Goal: Task Accomplishment & Management: Complete application form

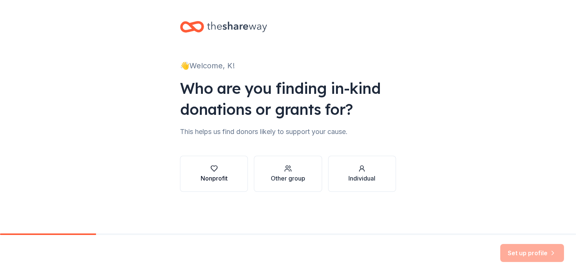
click at [206, 179] on div "Nonprofit" at bounding box center [214, 178] width 27 height 9
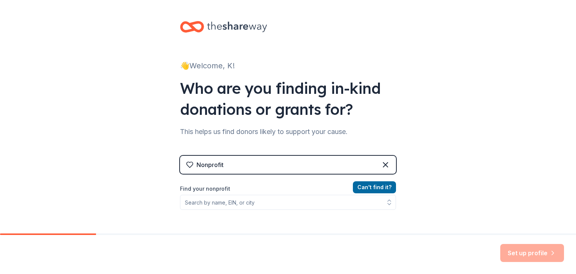
click at [237, 166] on div "Nonprofit" at bounding box center [288, 165] width 216 height 18
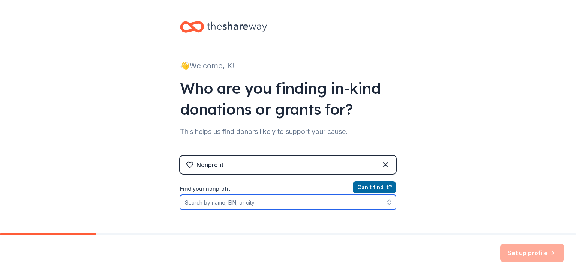
click at [231, 199] on input "Find your nonprofit" at bounding box center [288, 202] width 216 height 15
click at [240, 205] on input "Find your nonprofit" at bounding box center [288, 202] width 216 height 15
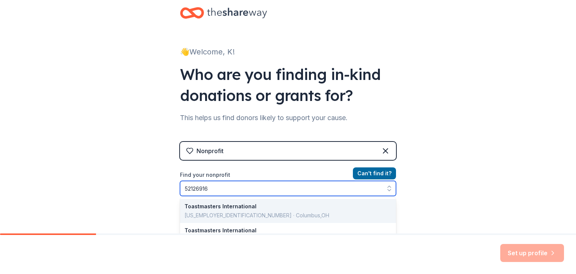
type input "521269168"
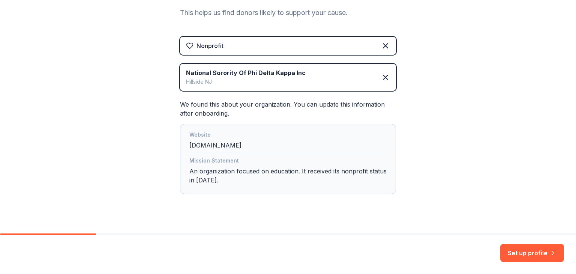
scroll to position [116, 0]
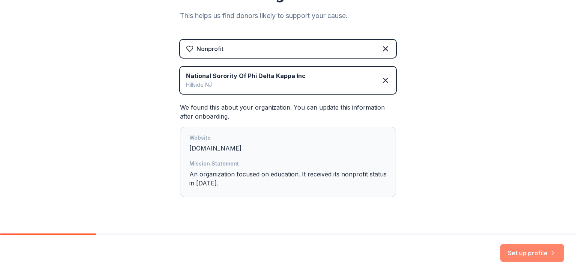
click at [535, 253] on button "Set up profile" at bounding box center [532, 253] width 64 height 18
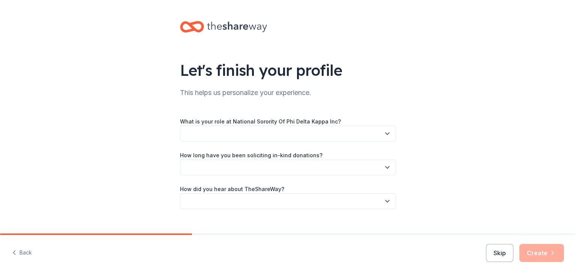
click at [346, 134] on button "button" at bounding box center [288, 134] width 216 height 16
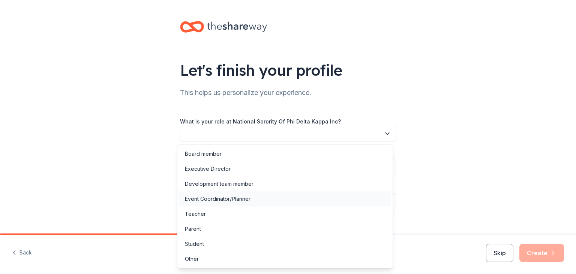
click at [241, 196] on div "Event Coordinator/Planner" at bounding box center [218, 198] width 66 height 9
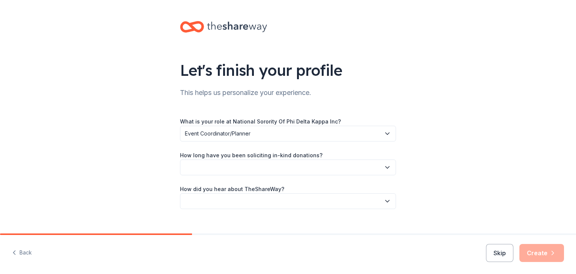
click at [264, 158] on label "How long have you been soliciting in-kind donations?" at bounding box center [251, 154] width 142 height 7
click at [262, 168] on button "button" at bounding box center [288, 167] width 216 height 16
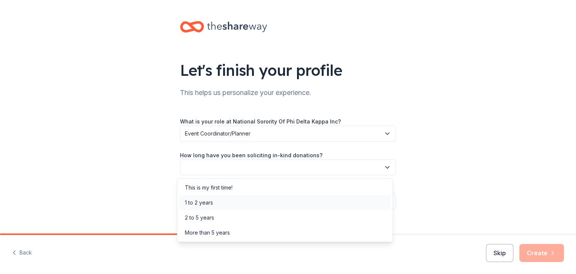
click at [211, 203] on div "1 to 2 years" at bounding box center [199, 202] width 28 height 9
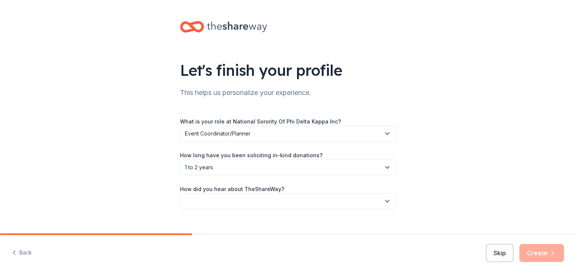
click at [214, 201] on button "button" at bounding box center [288, 201] width 216 height 16
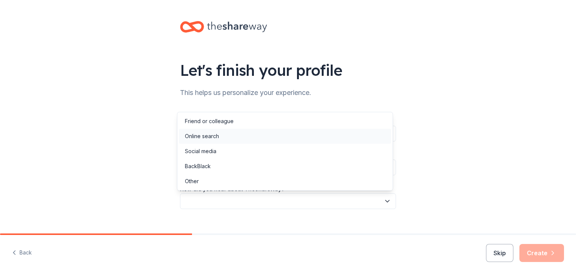
click at [210, 134] on div "Online search" at bounding box center [202, 136] width 34 height 9
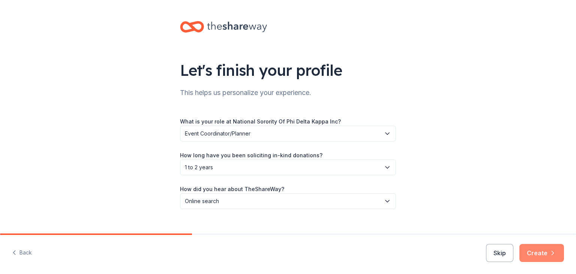
click at [539, 249] on button "Create" at bounding box center [541, 253] width 45 height 18
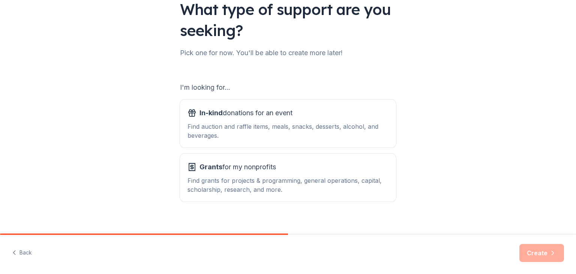
scroll to position [69, 0]
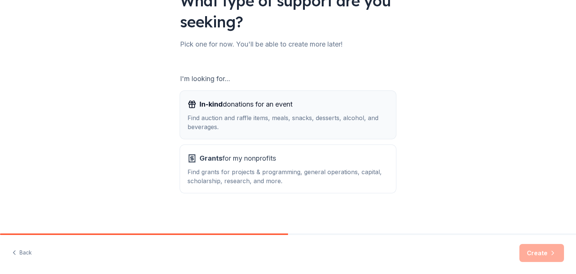
click at [231, 106] on span "In-kind donations for an event" at bounding box center [245, 104] width 93 height 12
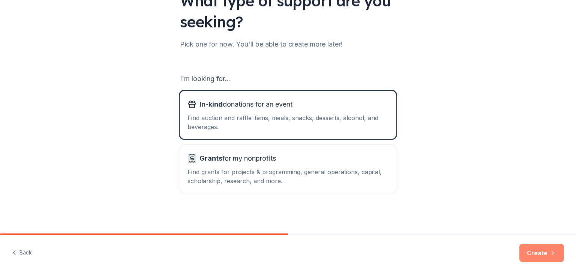
click at [551, 256] on icon "button" at bounding box center [552, 252] width 7 height 7
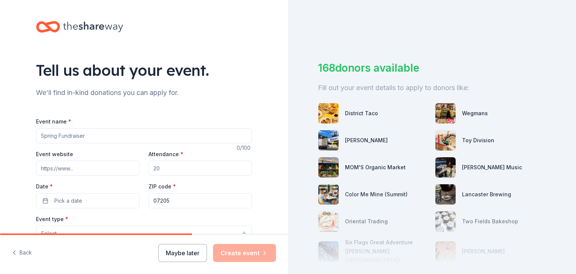
click at [88, 140] on input "Event name *" at bounding box center [144, 135] width 216 height 15
click at [88, 140] on input "F" at bounding box center [144, 135] width 216 height 15
drag, startPoint x: 576, startPoint y: 183, endPoint x: 576, endPoint y: 194, distance: 11.2
click at [576, 194] on div "168 donors available Fill out your event details to apply to donors like: Distr…" at bounding box center [432, 137] width 288 height 274
click at [97, 136] on input "First Annual" at bounding box center [144, 135] width 216 height 15
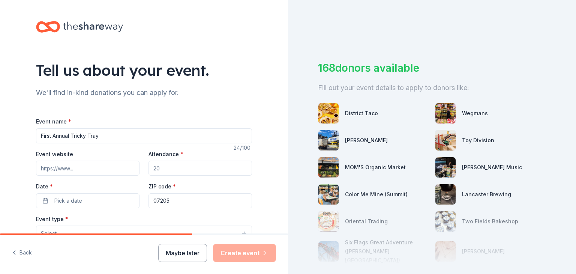
type input "First Annual Tricky Tray"
click at [171, 169] on input "Attendance *" at bounding box center [199, 167] width 103 height 15
type input "300"
click at [78, 200] on span "Pick a date" at bounding box center [68, 200] width 28 height 9
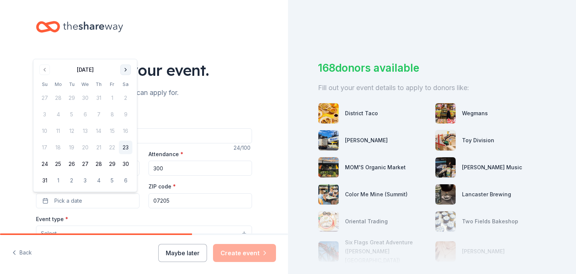
click at [123, 72] on button "Go to next month" at bounding box center [125, 69] width 10 height 10
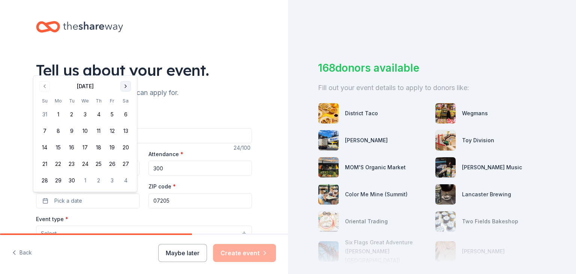
click at [124, 86] on button "Go to next month" at bounding box center [125, 86] width 10 height 10
click at [124, 86] on th "Sa" at bounding box center [125, 84] width 13 height 8
click at [125, 67] on button "Go to next month" at bounding box center [125, 69] width 10 height 10
click at [125, 67] on div "Tell us about your event." at bounding box center [144, 70] width 216 height 21
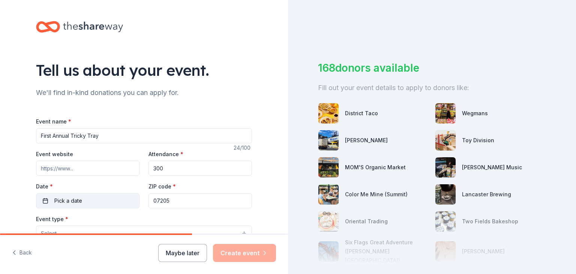
click at [79, 198] on button "Pick a date" at bounding box center [87, 200] width 103 height 15
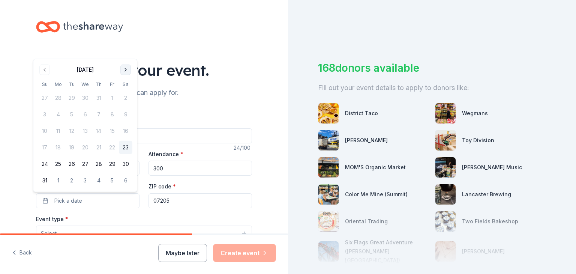
click at [127, 67] on button "Go to next month" at bounding box center [125, 69] width 10 height 10
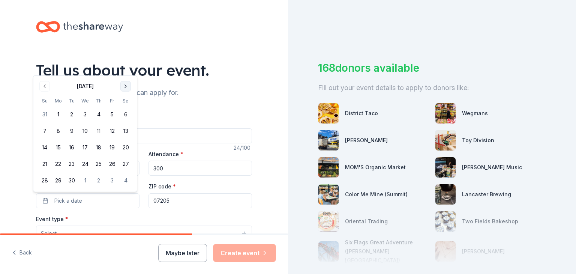
click at [125, 84] on button "Go to next month" at bounding box center [125, 86] width 10 height 10
click at [125, 69] on button "Go to next month" at bounding box center [125, 69] width 10 height 10
click at [123, 87] on button "Go to next month" at bounding box center [125, 86] width 10 height 10
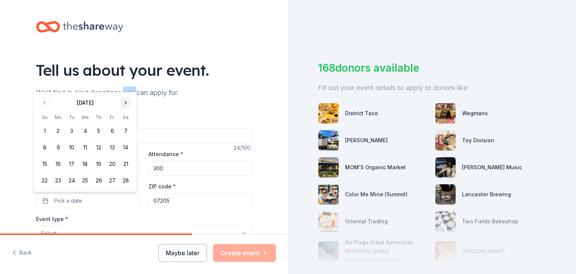
click at [123, 87] on div "We'll find in-kind donations you can apply for." at bounding box center [144, 93] width 216 height 12
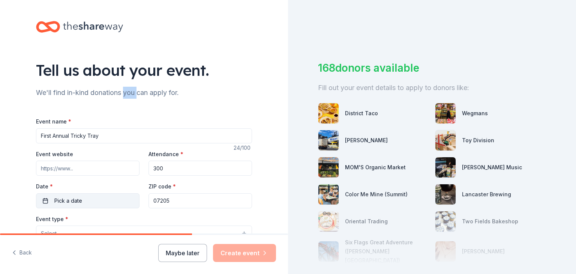
click at [102, 197] on button "Pick a date" at bounding box center [87, 200] width 103 height 15
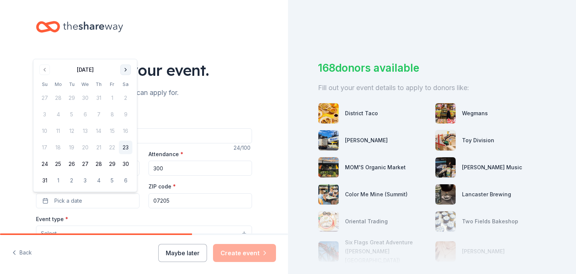
click at [126, 70] on button "Go to next month" at bounding box center [125, 69] width 10 height 10
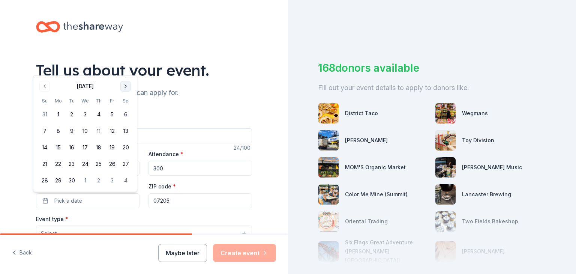
click at [126, 85] on button "Go to next month" at bounding box center [125, 86] width 10 height 10
click at [125, 69] on button "Go to next month" at bounding box center [125, 69] width 10 height 10
click at [125, 83] on button "Go to next month" at bounding box center [125, 86] width 10 height 10
click at [126, 87] on button "Go to next month" at bounding box center [125, 86] width 10 height 10
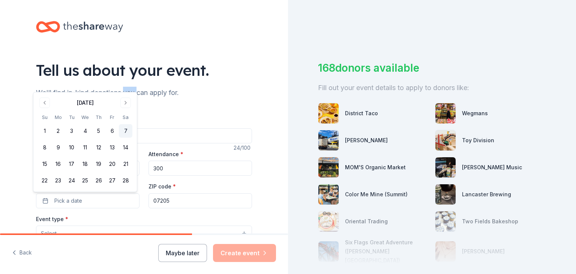
click at [124, 129] on button "7" at bounding box center [125, 130] width 13 height 13
click at [171, 202] on input "07205" at bounding box center [199, 200] width 103 height 15
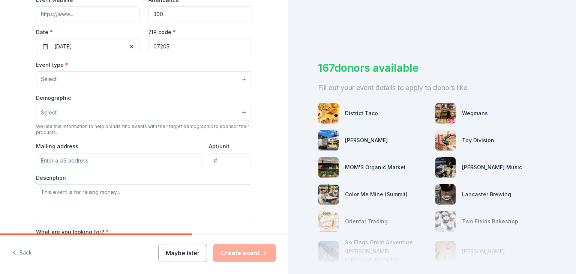
scroll to position [151, 0]
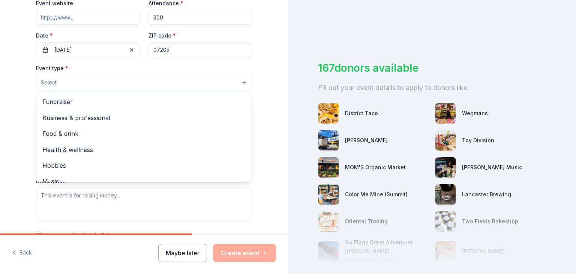
click at [219, 81] on button "Select" at bounding box center [144, 83] width 216 height 16
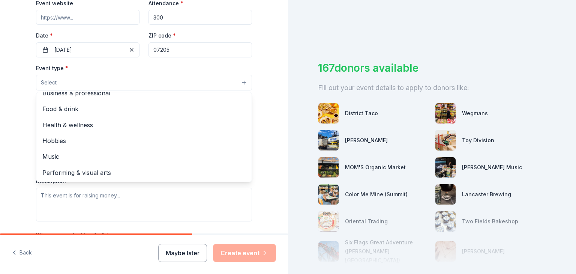
scroll to position [0, 0]
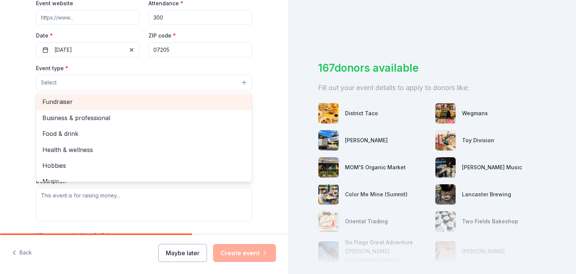
click at [45, 98] on span "Fundraiser" at bounding box center [143, 102] width 203 height 10
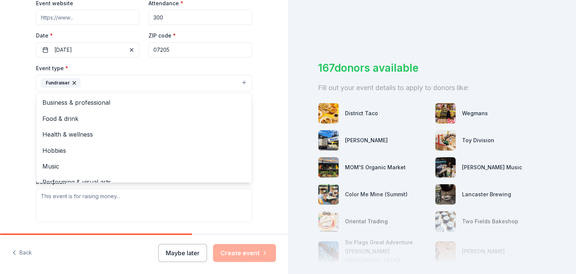
click at [262, 123] on div "Tell us about your event. We'll find in-kind donations you can apply for. Event…" at bounding box center [144, 99] width 288 height 500
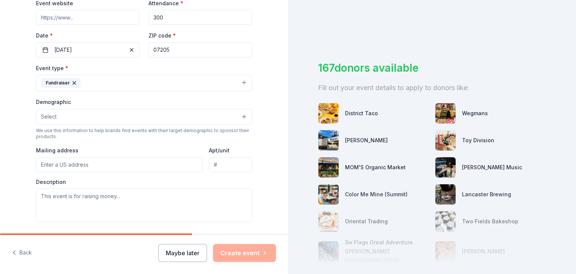
click at [225, 115] on button "Select" at bounding box center [144, 117] width 216 height 16
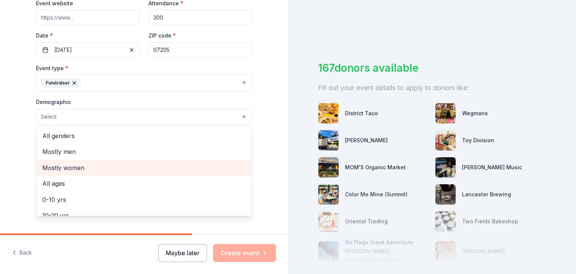
click at [91, 167] on span "Mostly women" at bounding box center [143, 168] width 203 height 10
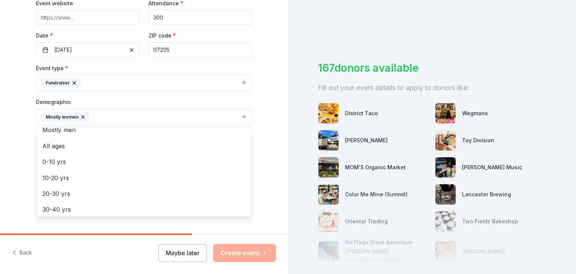
scroll to position [25, 0]
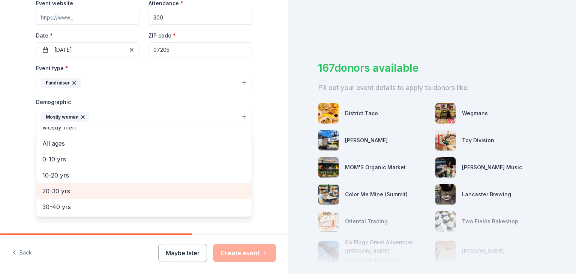
click at [46, 190] on span "20-30 yrs" at bounding box center [143, 191] width 203 height 10
click at [49, 190] on span "30-40 yrs" at bounding box center [143, 191] width 203 height 10
click at [49, 190] on span "40-50 yrs" at bounding box center [143, 191] width 203 height 10
click at [49, 190] on span "50-60 yrs" at bounding box center [143, 191] width 203 height 10
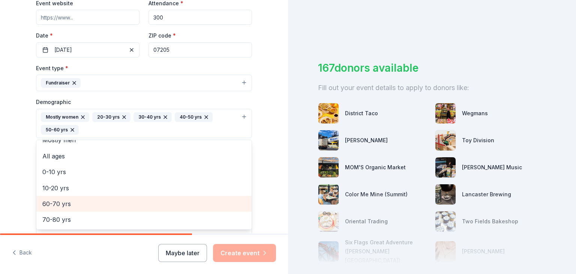
click at [49, 206] on span "60-70 yrs" at bounding box center [143, 204] width 203 height 10
click at [45, 206] on span "70-80 yrs" at bounding box center [143, 204] width 203 height 10
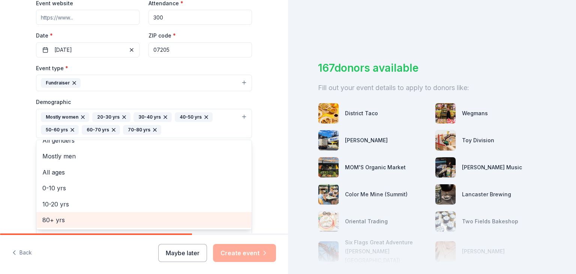
click at [46, 217] on span "80+ yrs" at bounding box center [143, 220] width 203 height 10
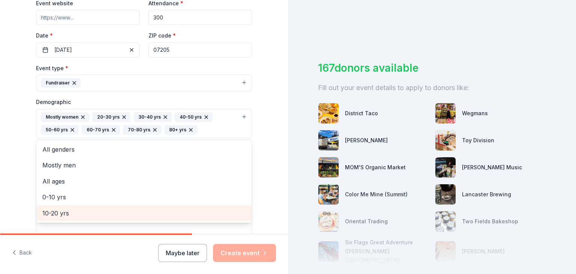
scroll to position [0, 0]
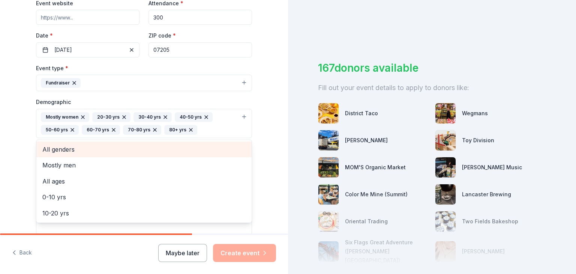
click at [51, 143] on div "All genders" at bounding box center [143, 149] width 215 height 16
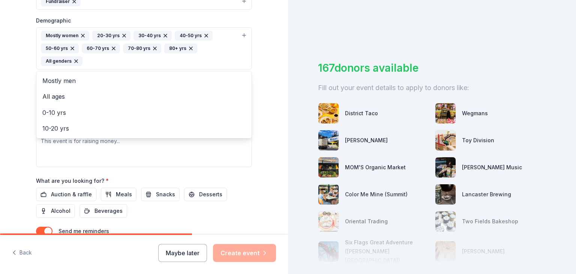
scroll to position [236, 0]
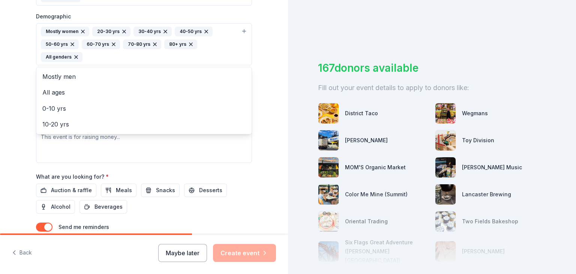
click at [264, 149] on div "Tell us about your event. We'll find in-kind donations you can apply for. Event…" at bounding box center [144, 27] width 288 height 526
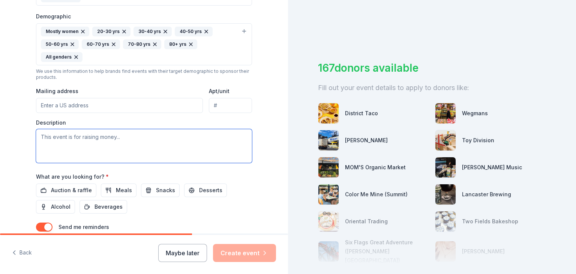
click at [69, 129] on textarea at bounding box center [144, 146] width 216 height 34
click at [104, 129] on textarea at bounding box center [144, 146] width 216 height 34
paste textarea "The Delta Pi Chapter of the National Sorority of Phi Delta Kappa, Incorporated …"
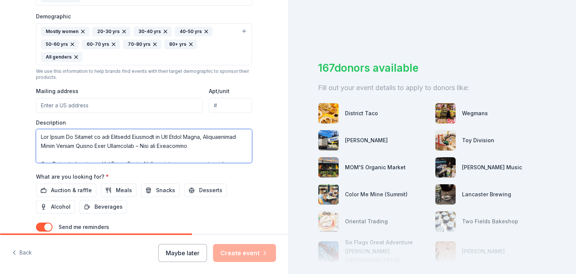
scroll to position [319, 0]
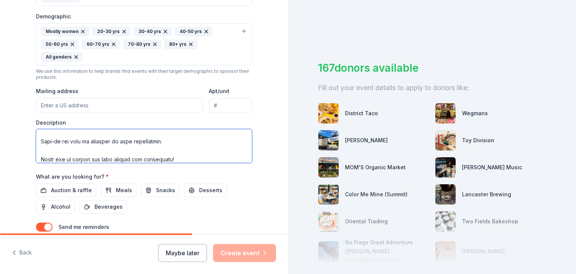
drag, startPoint x: 178, startPoint y: 144, endPoint x: 47, endPoint y: 138, distance: 131.0
click at [47, 138] on textarea at bounding box center [144, 146] width 216 height 34
click at [36, 142] on textarea at bounding box center [144, 146] width 216 height 34
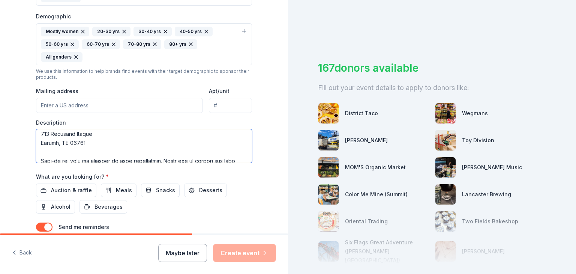
scroll to position [307, 0]
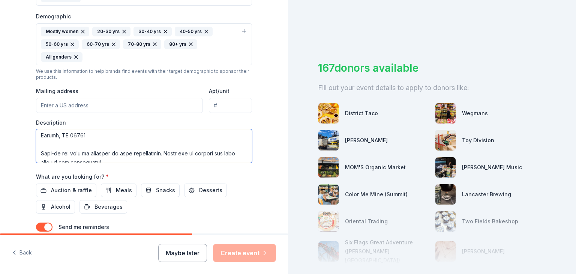
click at [37, 138] on textarea at bounding box center [144, 146] width 216 height 34
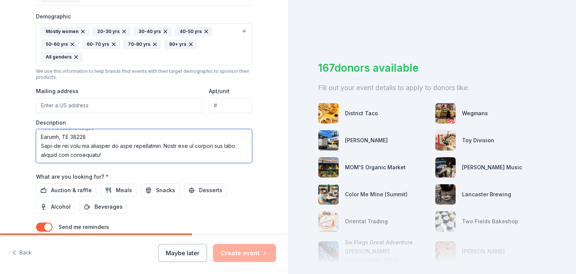
scroll to position [306, 0]
click at [163, 132] on textarea at bounding box center [144, 146] width 216 height 34
type textarea "The Delta Pi Chapter of the National Sorority of Phi Delta Kappa, Incorporated …"
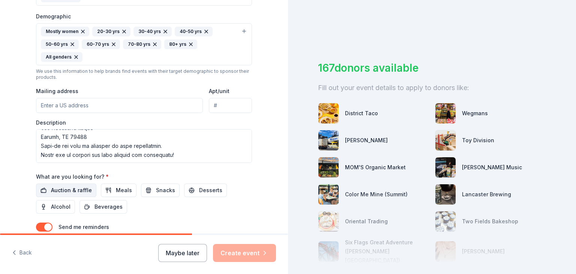
click at [63, 186] on span "Auction & raffle" at bounding box center [71, 190] width 41 height 9
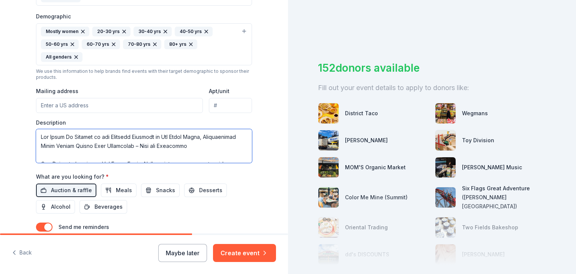
scroll to position [280, 0]
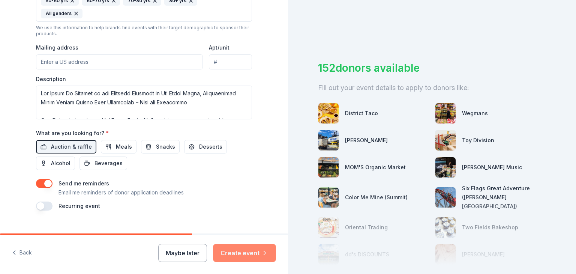
click at [248, 251] on button "Create event" at bounding box center [244, 253] width 63 height 18
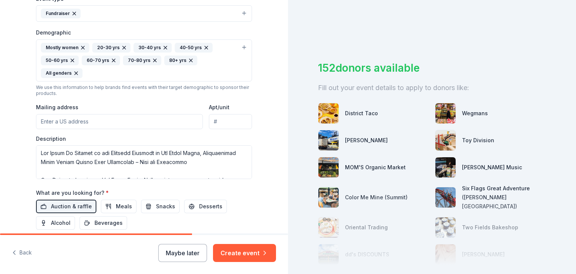
scroll to position [220, 0]
click at [78, 114] on input "Mailing address" at bounding box center [119, 121] width 167 height 15
click at [147, 114] on input "191 Ridgeley Avenue, Woodbridge Township, NJ, 08830" at bounding box center [119, 121] width 167 height 15
click at [145, 114] on input "191 Ridgeley Avenue, Woodbridge Township, NJ, 08830" at bounding box center [119, 121] width 167 height 15
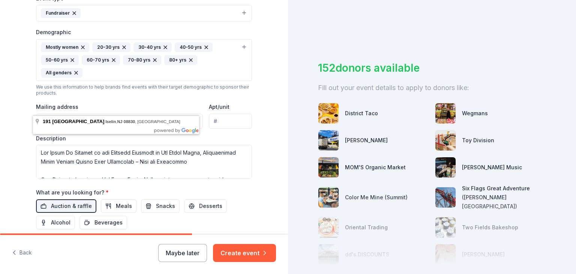
type input "191 Ridgeley Avenue, Iselin, NJ, 08830"
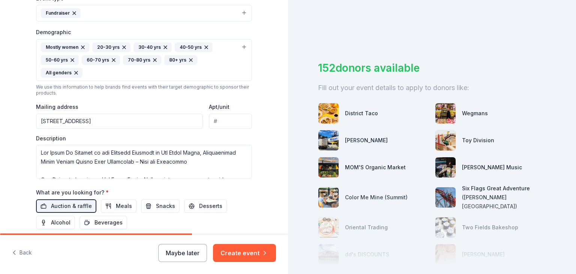
click at [271, 101] on div "Tell us about your event. We'll find in-kind donations you can apply for. Event…" at bounding box center [144, 43] width 288 height 526
click at [235, 252] on button "Create event" at bounding box center [244, 253] width 63 height 18
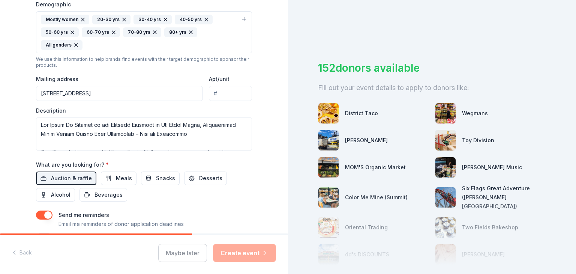
scroll to position [280, 0]
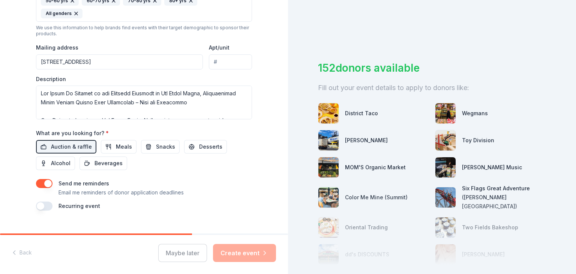
click at [245, 253] on div "Maybe later Create event" at bounding box center [217, 253] width 118 height 18
click at [310, 45] on div "152 donors available Fill out your event details to apply to donors like: Distr…" at bounding box center [432, 137] width 288 height 274
click at [242, 252] on div "Maybe later Create event" at bounding box center [217, 253] width 118 height 18
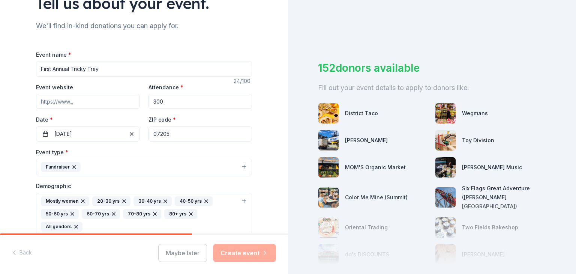
scroll to position [0, 0]
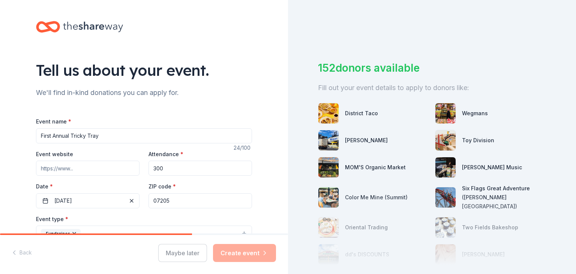
click at [76, 169] on input "Event website" at bounding box center [87, 167] width 103 height 15
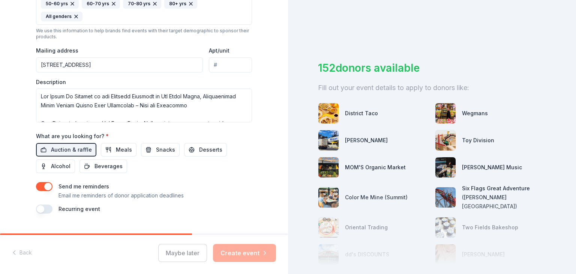
scroll to position [280, 0]
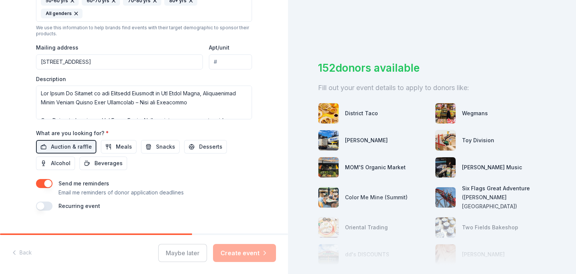
type input "www."
click at [43, 201] on button "button" at bounding box center [44, 205] width 16 height 9
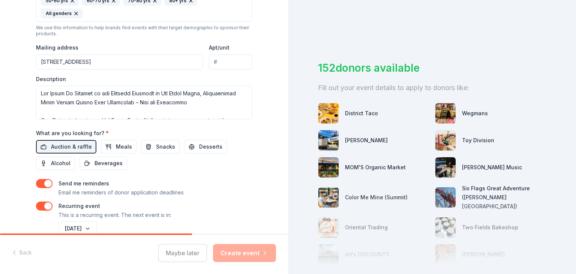
click at [43, 201] on button "button" at bounding box center [44, 205] width 16 height 9
click at [199, 142] on span "Desserts" at bounding box center [210, 146] width 23 height 9
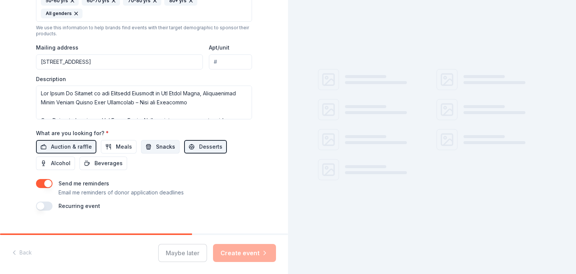
click at [162, 142] on span "Snacks" at bounding box center [165, 146] width 19 height 9
click at [57, 159] on span "Alcohol" at bounding box center [60, 163] width 19 height 9
click at [94, 159] on span "Beverages" at bounding box center [108, 163] width 28 height 9
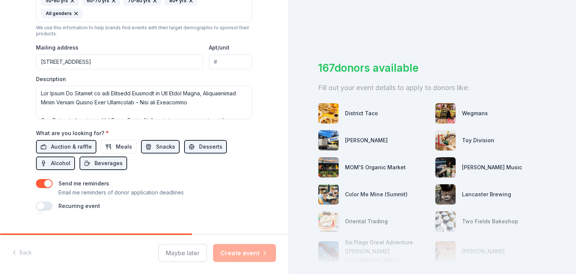
click at [240, 252] on div "Maybe later Create event" at bounding box center [217, 253] width 118 height 18
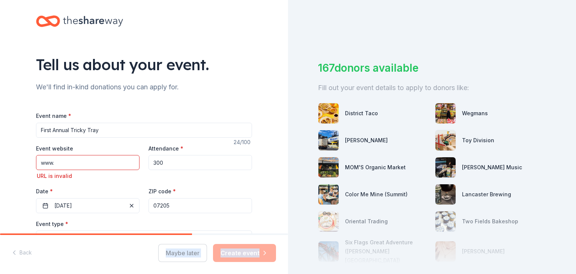
scroll to position [0, 0]
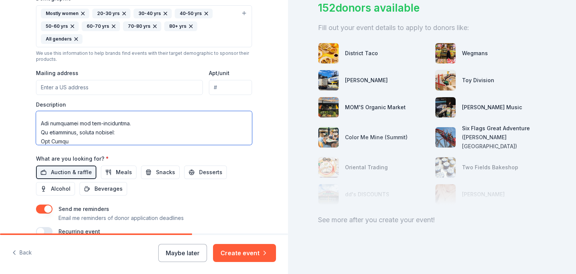
scroll to position [306, 0]
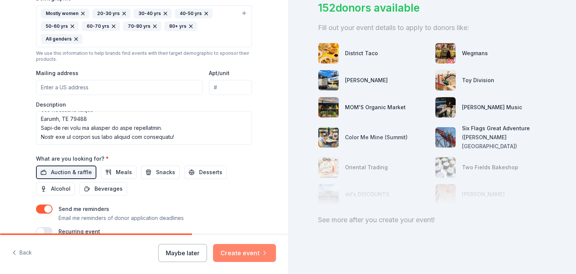
click at [238, 255] on button "Create event" at bounding box center [244, 253] width 63 height 18
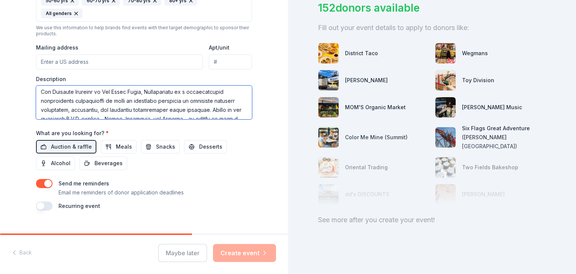
scroll to position [21, 0]
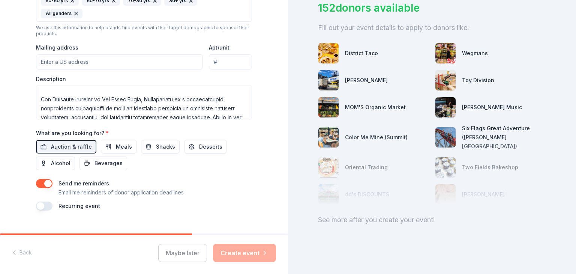
click at [60, 54] on input "Mailing address" at bounding box center [119, 61] width 167 height 15
click at [145, 54] on input "191 Ridgeley Avenue, Woodbridge Township, NJ, 08830" at bounding box center [119, 61] width 167 height 15
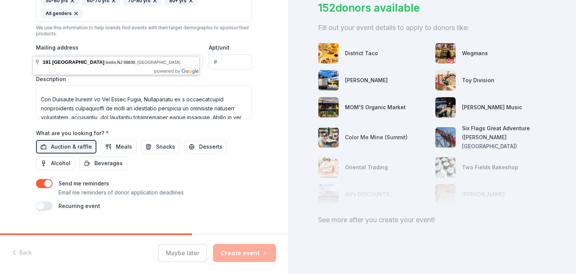
type input "191 Ridgeley Avenue, Iselin, NJ, 08830"
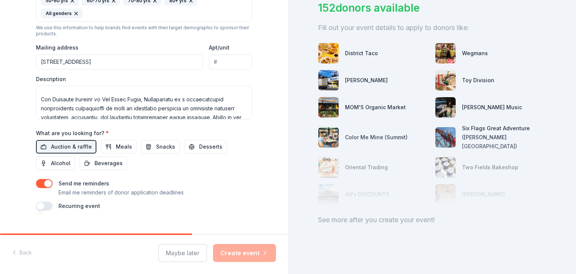
click at [237, 252] on div "Maybe later Create event" at bounding box center [217, 253] width 118 height 18
click at [51, 159] on span "Alcohol" at bounding box center [60, 163] width 19 height 9
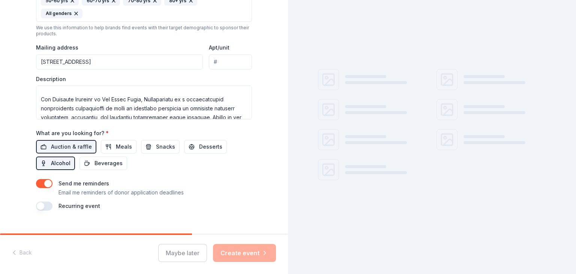
scroll to position [0, 0]
click at [96, 159] on span "Beverages" at bounding box center [108, 163] width 28 height 9
click at [58, 159] on span "Alcohol" at bounding box center [60, 163] width 19 height 9
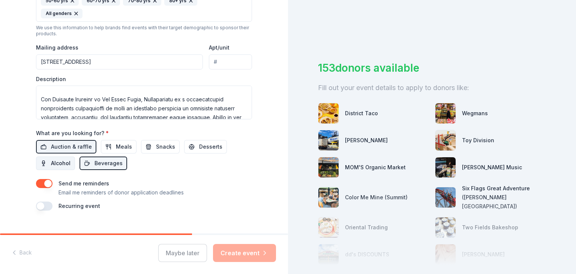
click at [58, 159] on span "Alcohol" at bounding box center [60, 163] width 19 height 9
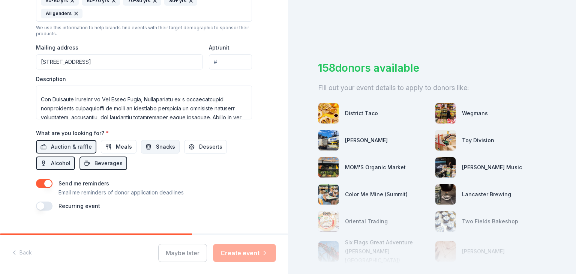
click at [164, 142] on span "Snacks" at bounding box center [165, 146] width 19 height 9
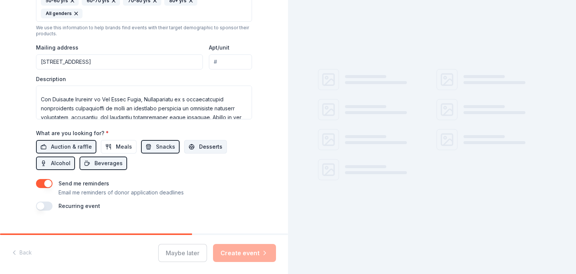
click at [196, 140] on button "Desserts" at bounding box center [205, 146] width 43 height 13
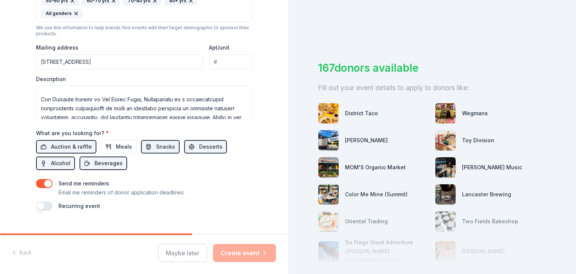
click at [235, 253] on div "Maybe later Create event" at bounding box center [217, 253] width 118 height 18
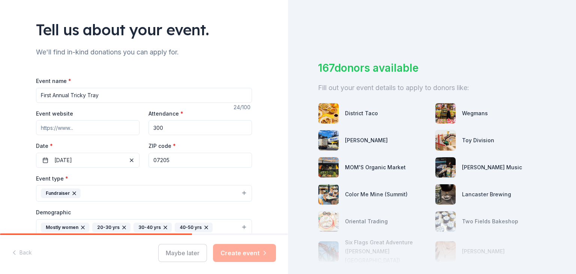
scroll to position [37, 0]
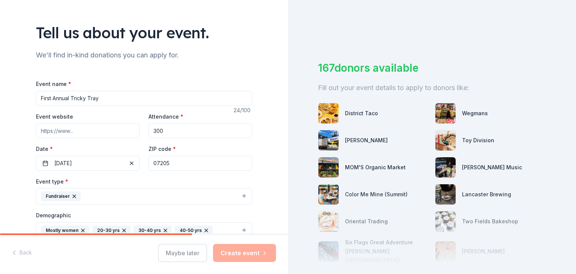
click at [54, 129] on input "Event website" at bounding box center [87, 130] width 103 height 15
type input "www.nspdkdeltapi.org"
click at [97, 144] on div "Date * 02/07/2026" at bounding box center [87, 157] width 103 height 27
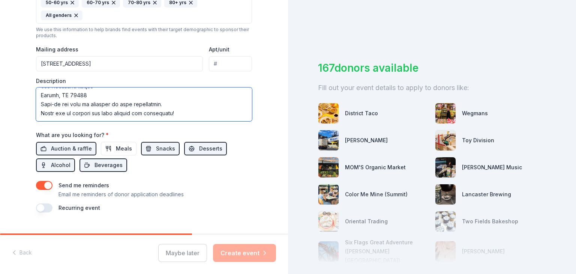
scroll to position [280, 0]
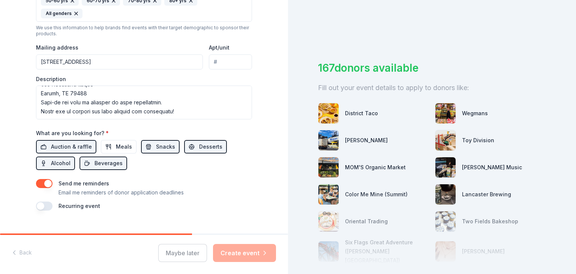
click at [180, 252] on div "Maybe later Create event" at bounding box center [217, 253] width 118 height 18
click at [250, 256] on div "Maybe later Create event" at bounding box center [217, 253] width 118 height 18
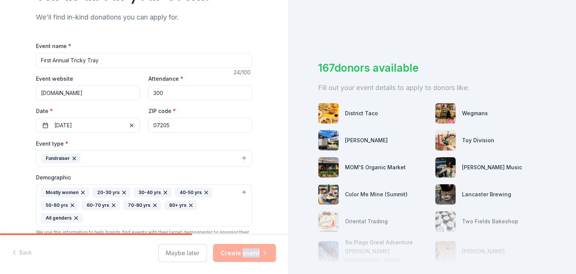
scroll to position [0, 0]
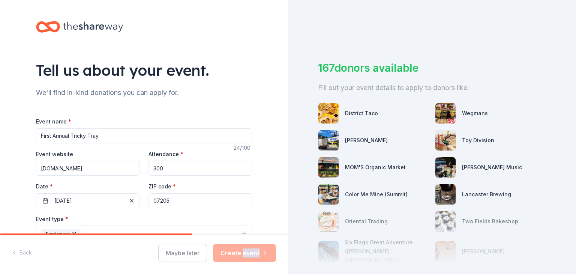
click at [349, 113] on div "District Taco" at bounding box center [361, 113] width 33 height 9
click at [251, 255] on div "Maybe later Create event" at bounding box center [217, 253] width 118 height 18
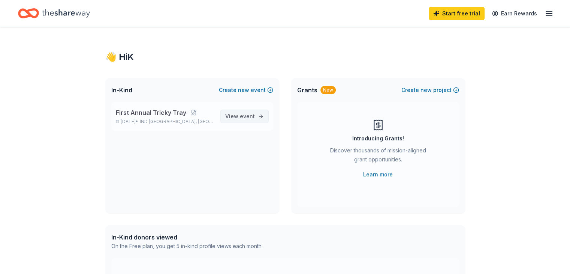
click at [236, 117] on span "View event" at bounding box center [240, 116] width 30 height 9
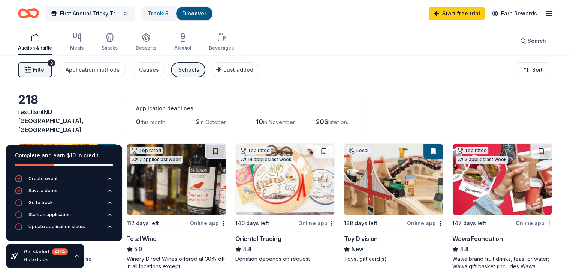
click at [94, 11] on span "First Annual Tricky Tray" at bounding box center [90, 13] width 60 height 9
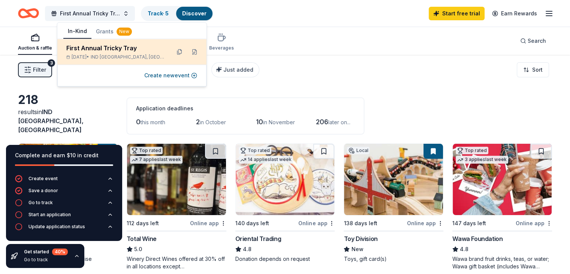
click at [132, 46] on div "First Annual Tricky Tray" at bounding box center [115, 47] width 98 height 9
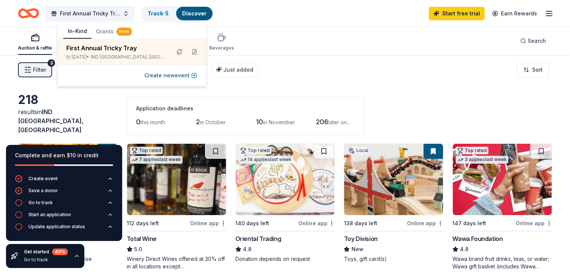
click at [408, 99] on div "218 results in IND HILLSIDE, NJ Application deadlines 0 this month 2 in October…" at bounding box center [285, 113] width 534 height 42
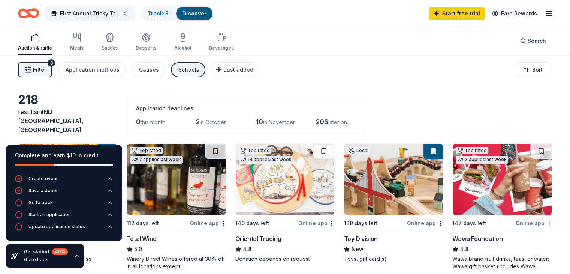
click at [36, 71] on button "Filter 3" at bounding box center [35, 69] width 34 height 15
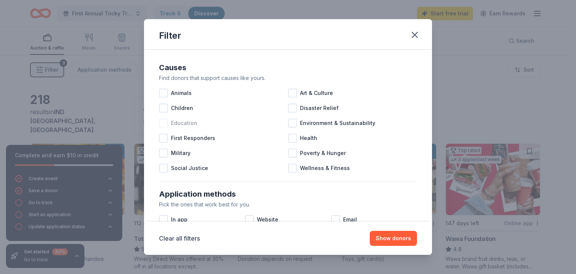
click at [163, 123] on div at bounding box center [163, 122] width 9 height 9
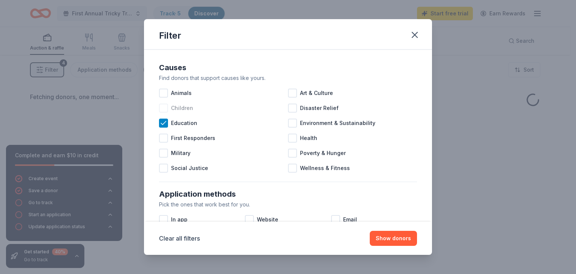
click at [161, 106] on div at bounding box center [163, 107] width 9 height 9
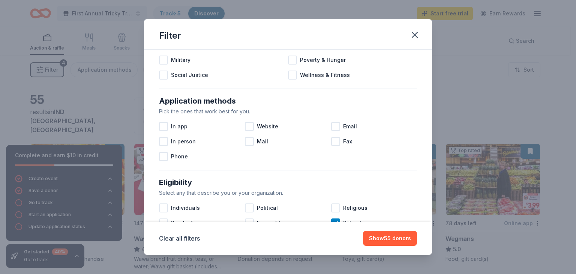
scroll to position [88, 0]
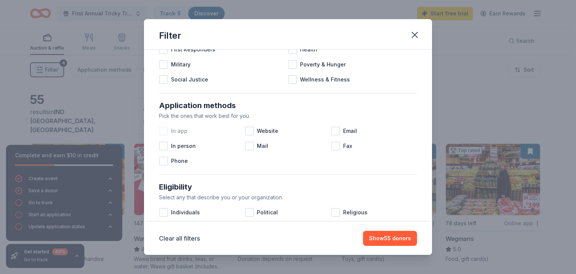
click at [161, 129] on div at bounding box center [163, 130] width 9 height 9
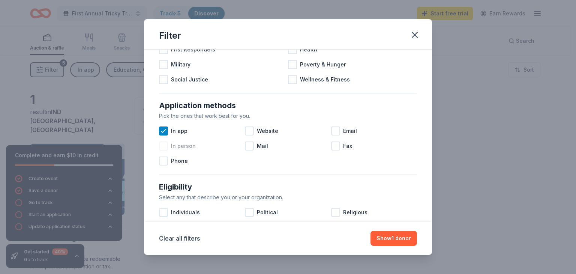
click at [163, 143] on div at bounding box center [163, 145] width 9 height 9
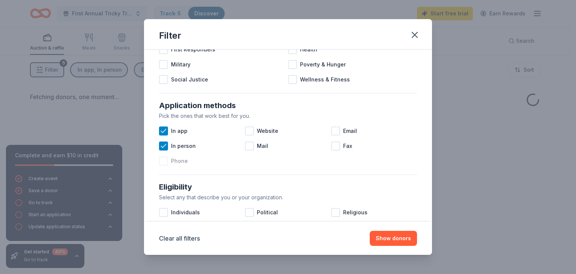
click at [164, 158] on div at bounding box center [163, 160] width 9 height 9
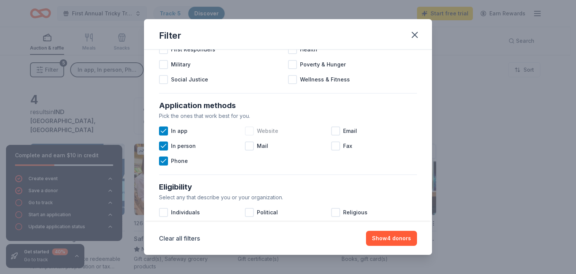
click at [246, 126] on div at bounding box center [249, 130] width 9 height 9
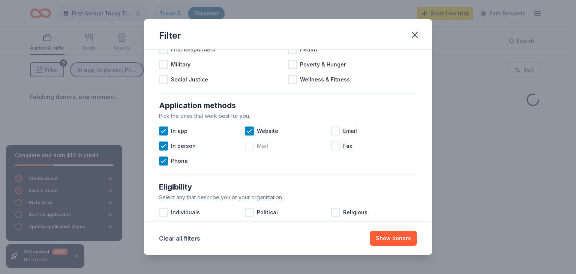
click at [247, 141] on div at bounding box center [249, 145] width 9 height 9
click at [333, 130] on div at bounding box center [335, 130] width 9 height 9
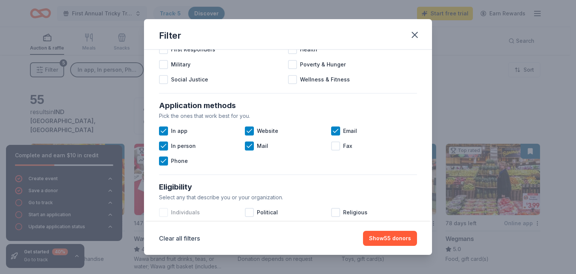
click at [165, 212] on div at bounding box center [163, 212] width 9 height 9
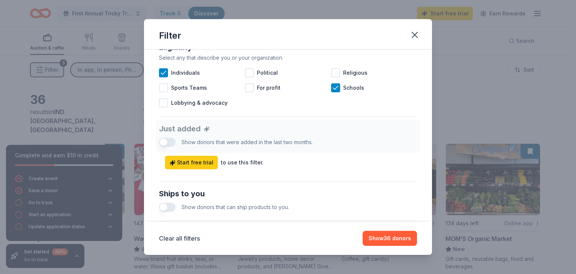
scroll to position [229, 0]
click at [163, 139] on div "Just added Show donors that were added in the last two months. Start free trial…" at bounding box center [288, 142] width 258 height 49
click at [173, 138] on div "Just added Show donors that were added in the last two months. Start free trial…" at bounding box center [288, 142] width 258 height 49
click at [165, 208] on button "button" at bounding box center [167, 205] width 16 height 9
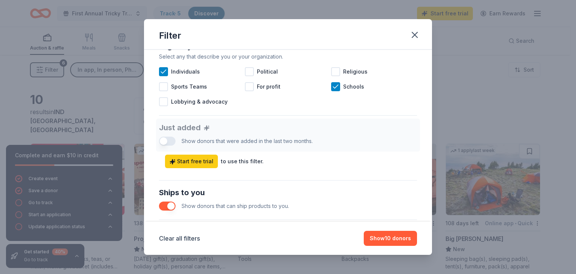
click at [168, 203] on button "button" at bounding box center [167, 205] width 16 height 9
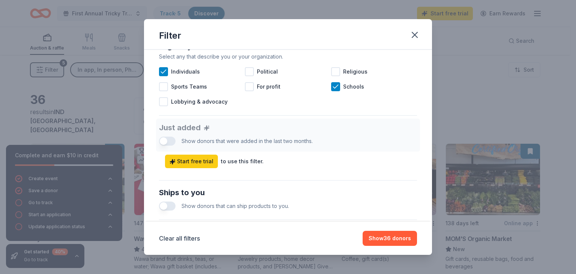
click at [168, 203] on button "button" at bounding box center [167, 205] width 16 height 9
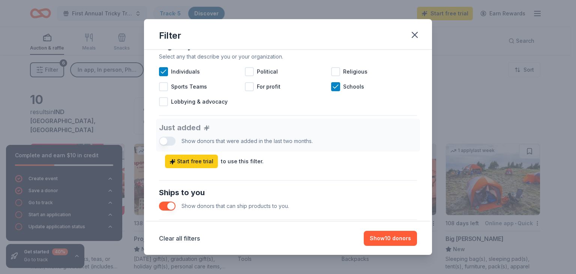
click at [168, 203] on button "button" at bounding box center [167, 205] width 16 height 9
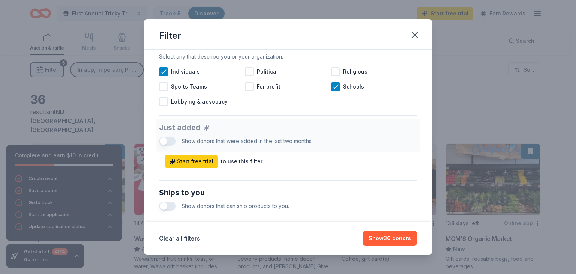
click at [164, 138] on div "Just added Show donors that were added in the last two months. Start free trial…" at bounding box center [288, 142] width 258 height 49
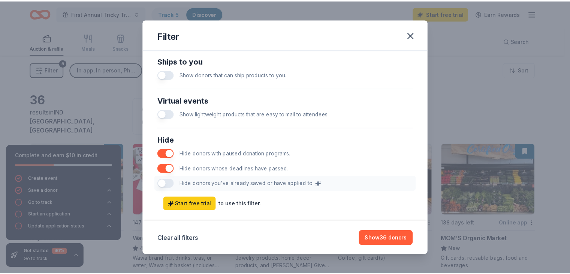
scroll to position [372, 0]
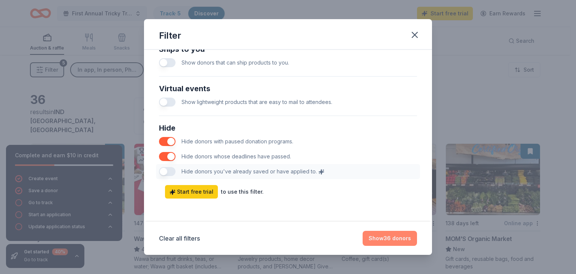
click at [382, 237] on button "Show 36 donors" at bounding box center [390, 238] width 54 height 15
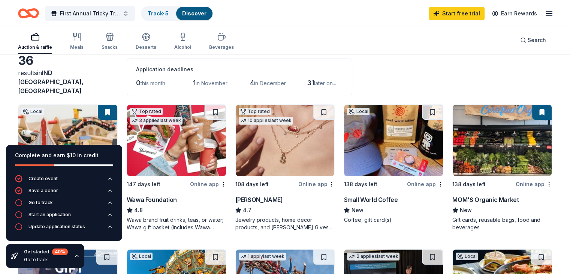
scroll to position [55, 0]
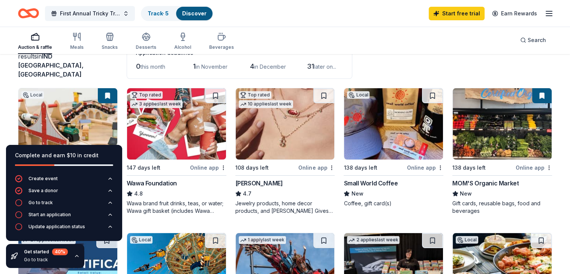
click at [54, 155] on div "Complete and earn $10 in credit" at bounding box center [64, 155] width 98 height 9
click at [76, 257] on icon "button" at bounding box center [77, 256] width 6 height 6
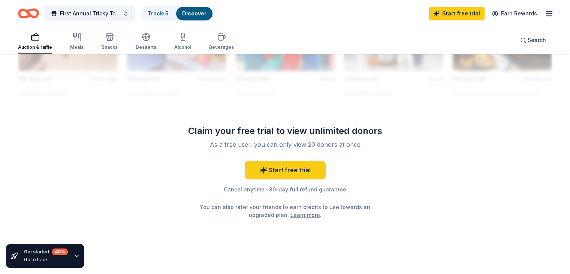
scroll to position [736, 0]
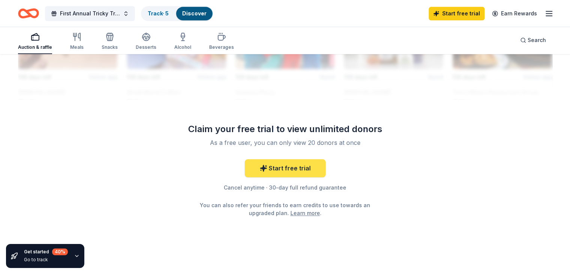
click at [277, 159] on link "Start free trial" at bounding box center [285, 168] width 81 height 18
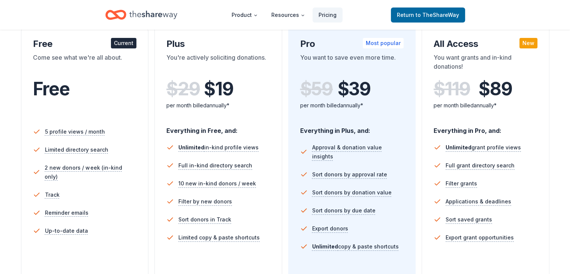
scroll to position [156, 0]
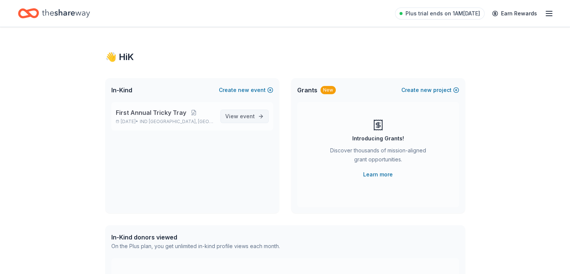
click at [228, 115] on span "View event" at bounding box center [240, 116] width 30 height 9
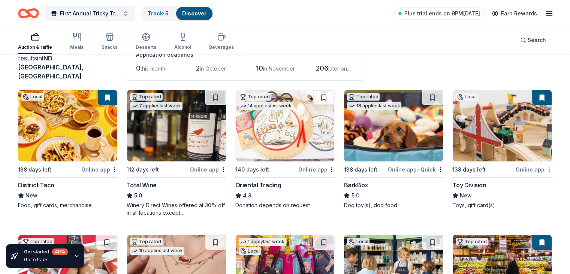
scroll to position [43, 0]
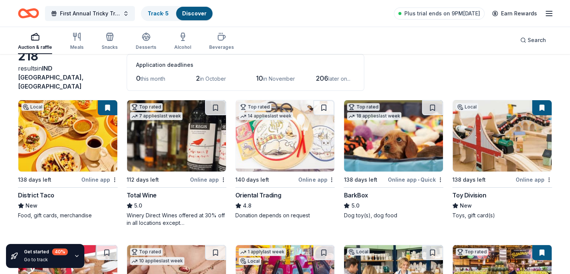
click at [117, 101] on button at bounding box center [107, 107] width 19 height 15
click at [112, 100] on button at bounding box center [107, 107] width 19 height 15
click at [201, 121] on img at bounding box center [176, 135] width 99 height 71
click at [176, 137] on img at bounding box center [176, 135] width 99 height 71
click at [218, 100] on button at bounding box center [215, 107] width 21 height 15
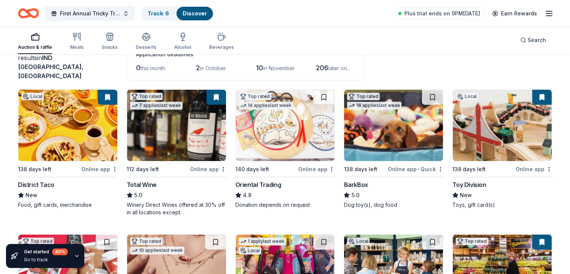
scroll to position [0, 0]
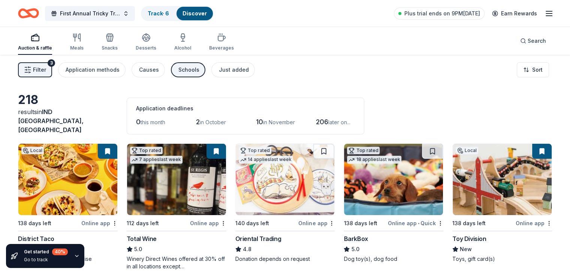
click at [264, 165] on img at bounding box center [285, 179] width 99 height 71
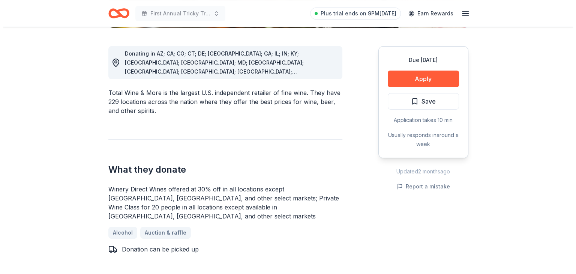
scroll to position [197, 0]
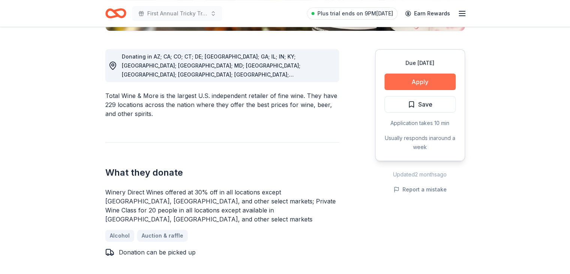
click at [417, 82] on button "Apply" at bounding box center [420, 81] width 71 height 16
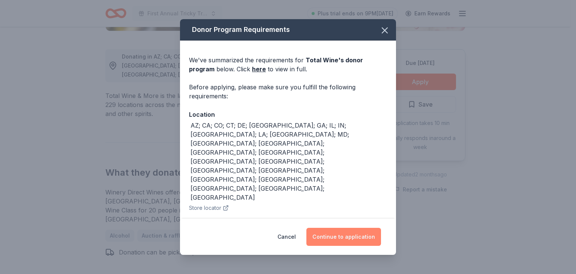
click at [333, 231] on button "Continue to application" at bounding box center [343, 237] width 75 height 18
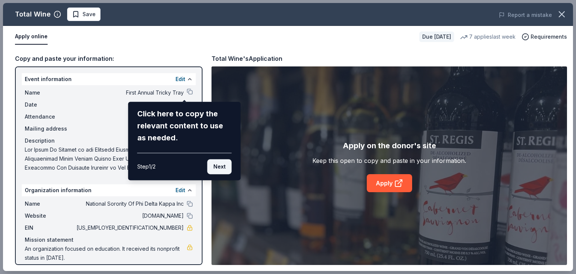
click at [218, 169] on button "Next" at bounding box center [219, 166] width 24 height 15
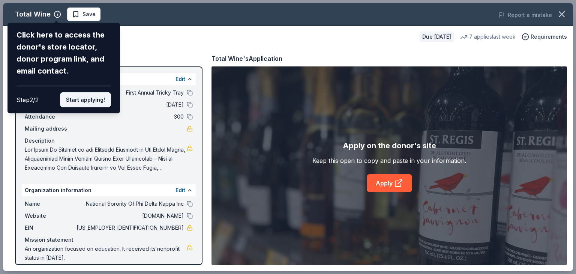
click at [84, 99] on button "Start applying!" at bounding box center [85, 99] width 51 height 15
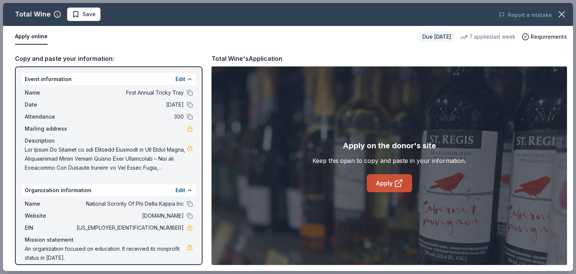
click at [384, 185] on link "Apply" at bounding box center [389, 183] width 45 height 18
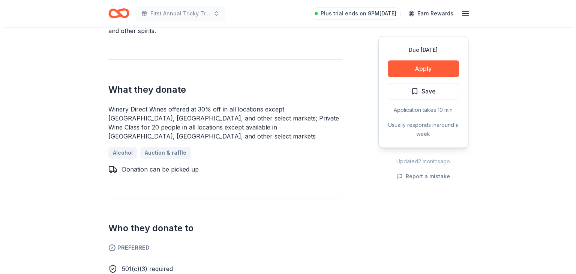
scroll to position [265, 0]
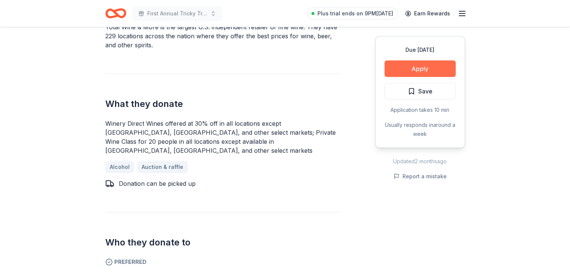
click at [406, 63] on button "Apply" at bounding box center [420, 68] width 71 height 16
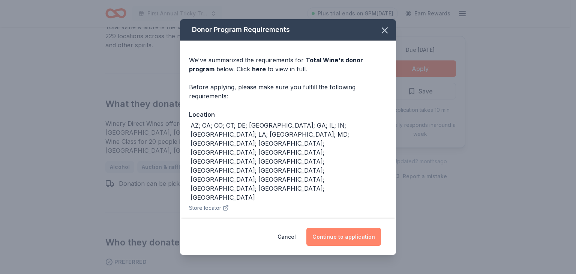
click at [324, 239] on button "Continue to application" at bounding box center [343, 237] width 75 height 18
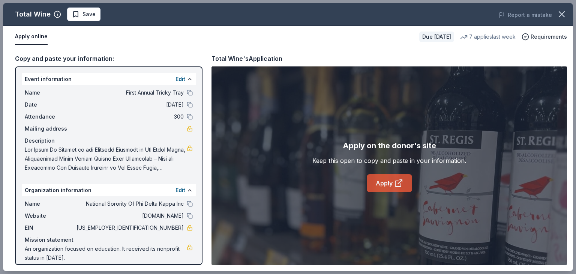
click at [378, 189] on link "Apply" at bounding box center [389, 183] width 45 height 18
click at [375, 187] on link "Apply" at bounding box center [389, 183] width 45 height 18
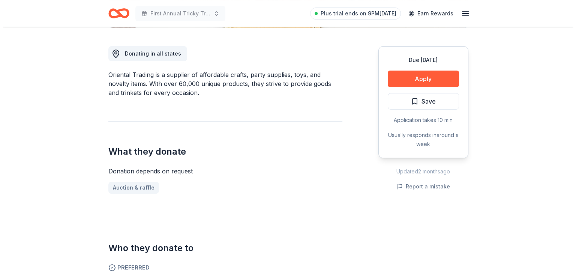
scroll to position [191, 0]
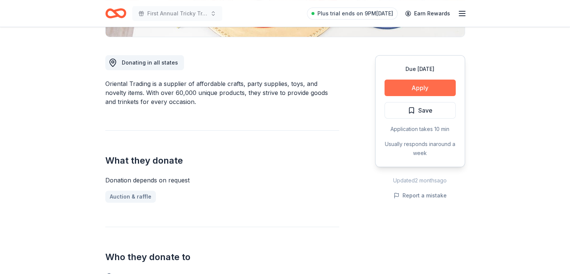
click at [426, 89] on button "Apply" at bounding box center [420, 87] width 71 height 16
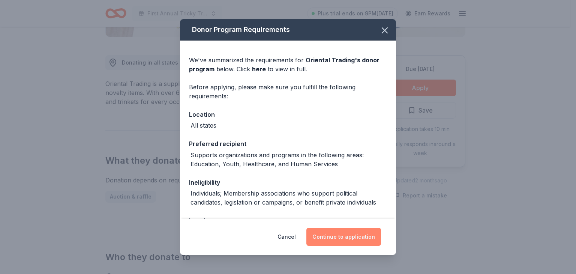
click at [335, 232] on button "Continue to application" at bounding box center [343, 237] width 75 height 18
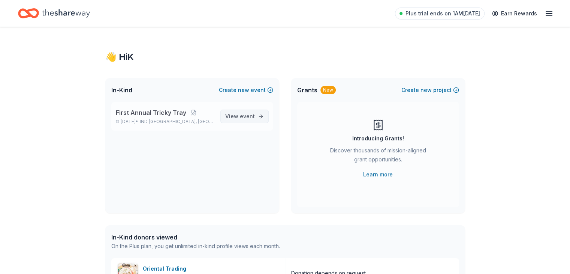
click at [244, 118] on span "event" at bounding box center [247, 116] width 15 height 6
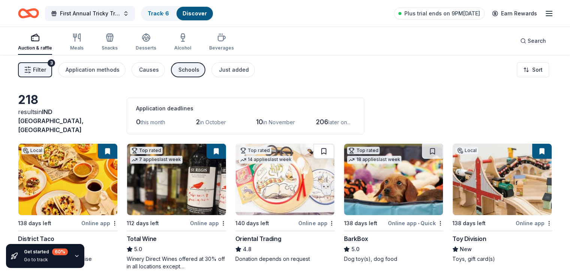
click at [325, 144] on button at bounding box center [323, 151] width 21 height 15
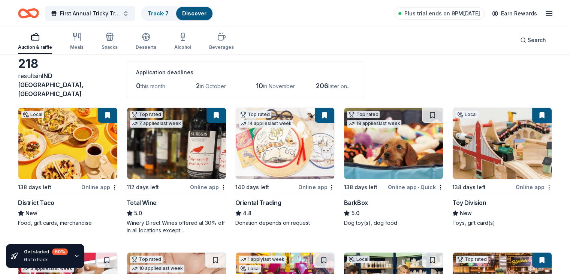
scroll to position [54, 0]
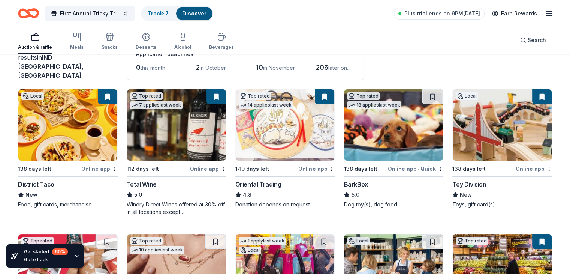
click at [353, 180] on div "BarkBox" at bounding box center [356, 184] width 24 height 9
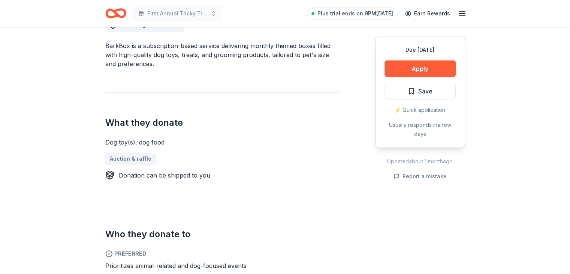
scroll to position [227, 0]
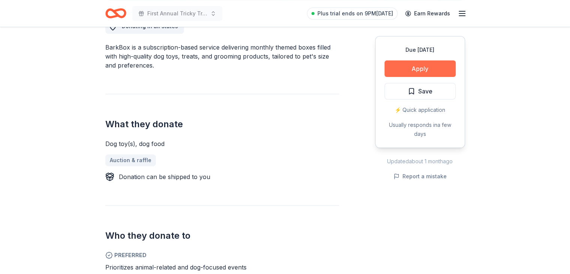
click at [394, 68] on button "Apply" at bounding box center [420, 68] width 71 height 16
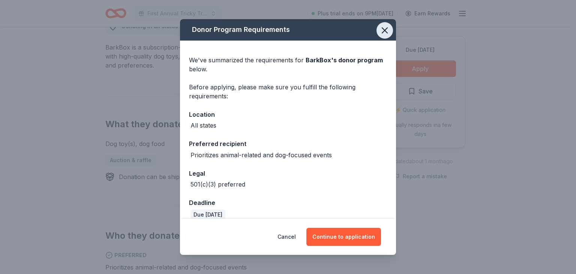
click at [382, 28] on icon "button" at bounding box center [384, 30] width 10 height 10
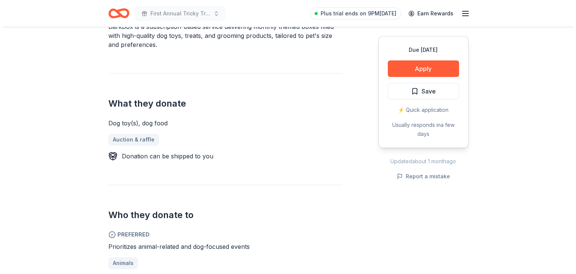
scroll to position [199, 0]
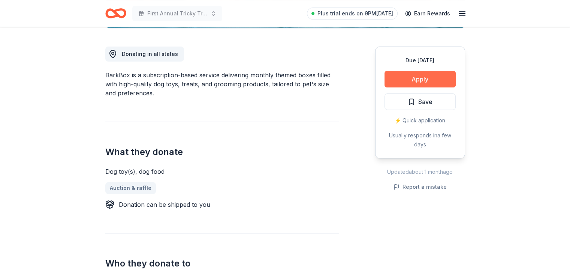
click at [428, 77] on button "Apply" at bounding box center [420, 79] width 71 height 16
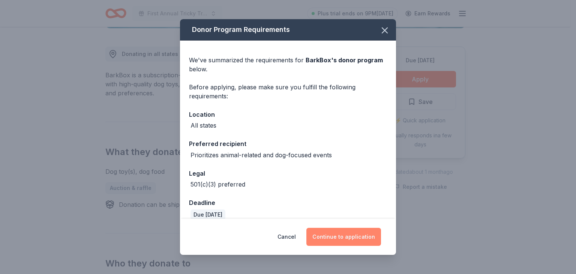
click at [334, 239] on button "Continue to application" at bounding box center [343, 237] width 75 height 18
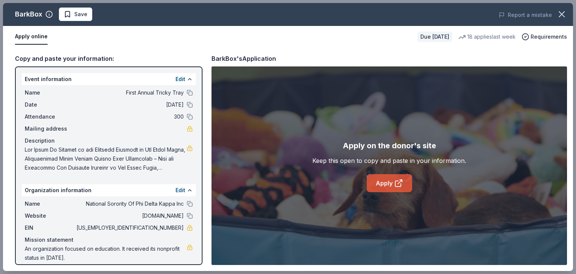
click at [391, 177] on link "Apply" at bounding box center [389, 183] width 45 height 18
